Goal: Download file/media

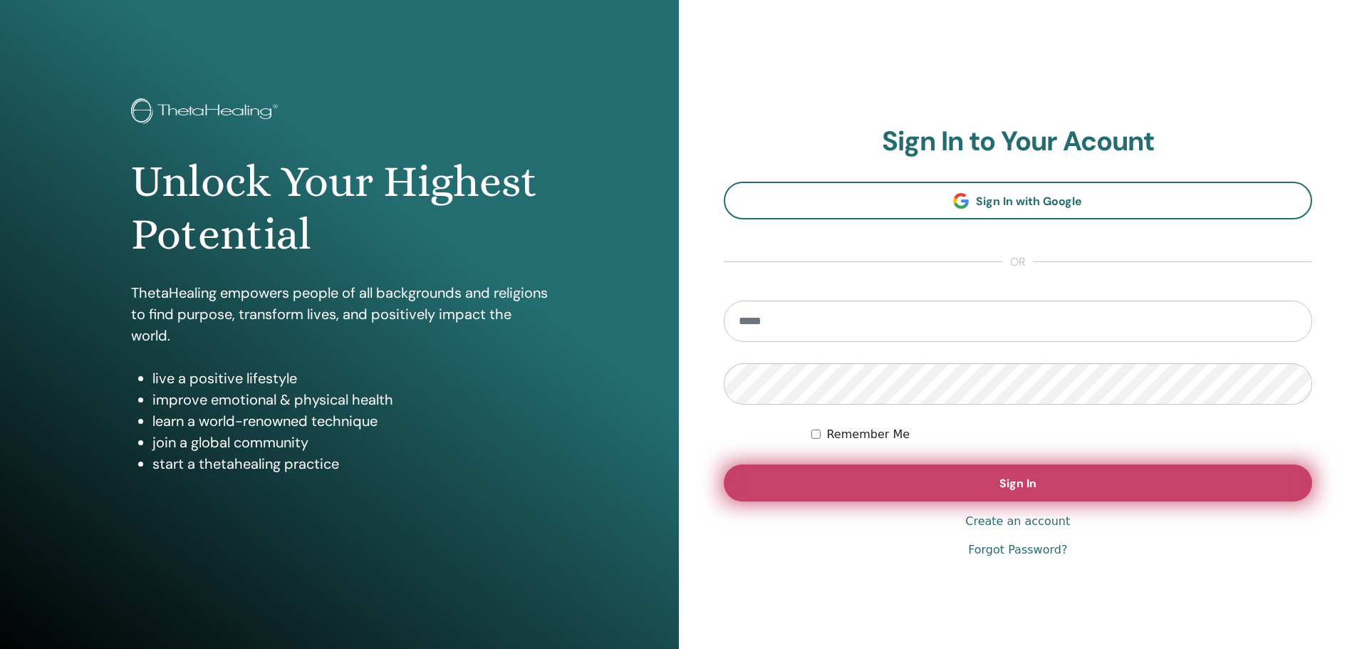
type input "**********"
click at [1078, 486] on button "Sign In" at bounding box center [1018, 482] width 589 height 37
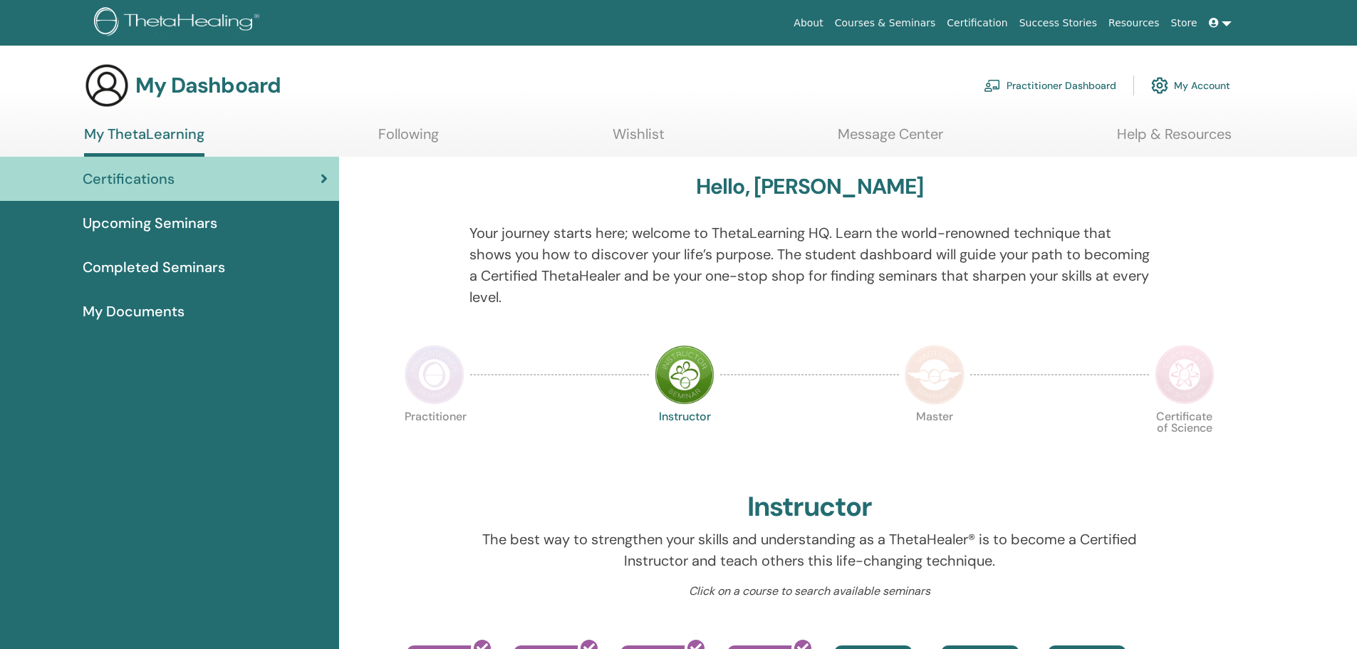
click at [218, 268] on span "Completed Seminars" at bounding box center [154, 266] width 142 height 21
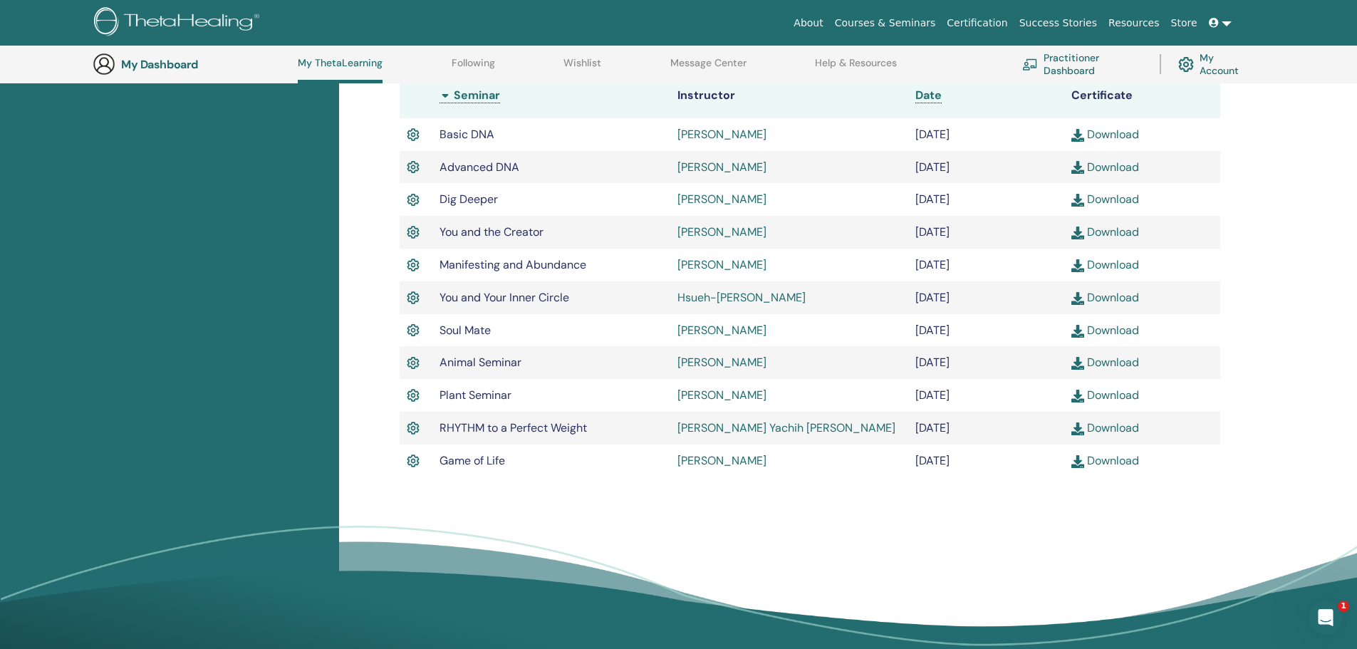
click at [1120, 464] on link "Download" at bounding box center [1105, 460] width 68 height 15
